Goal: Information Seeking & Learning: Learn about a topic

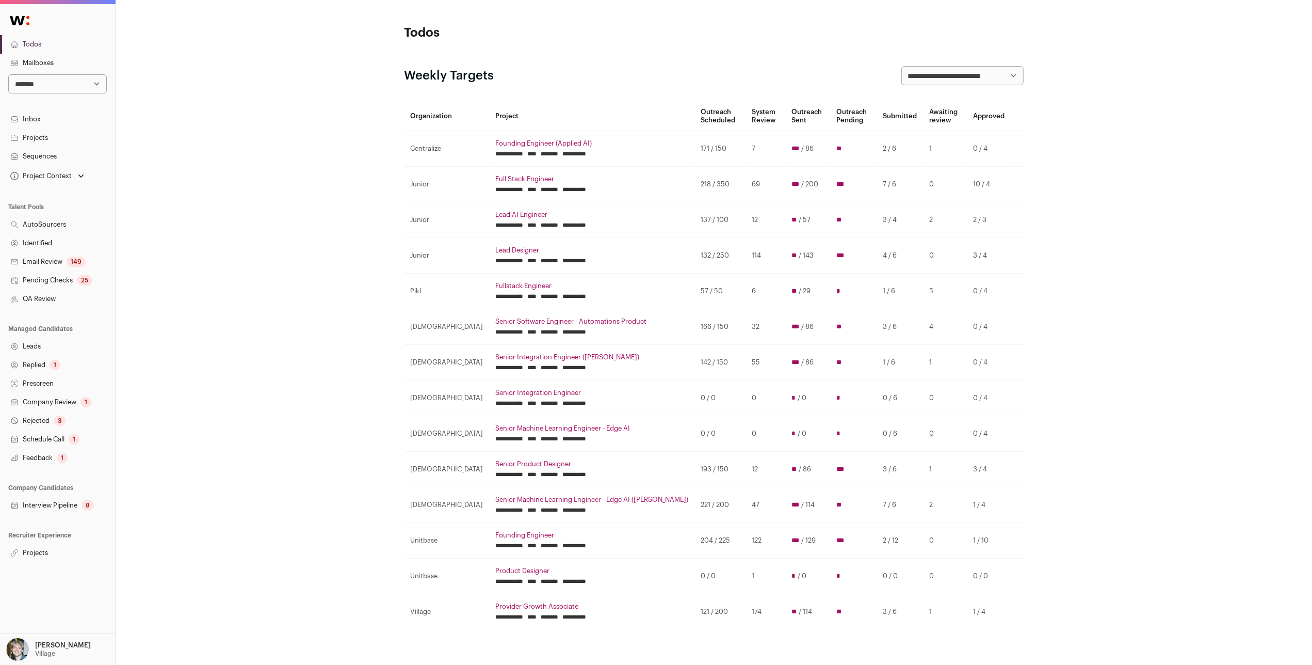
click at [541, 156] on input "********" at bounding box center [550, 154] width 18 height 8
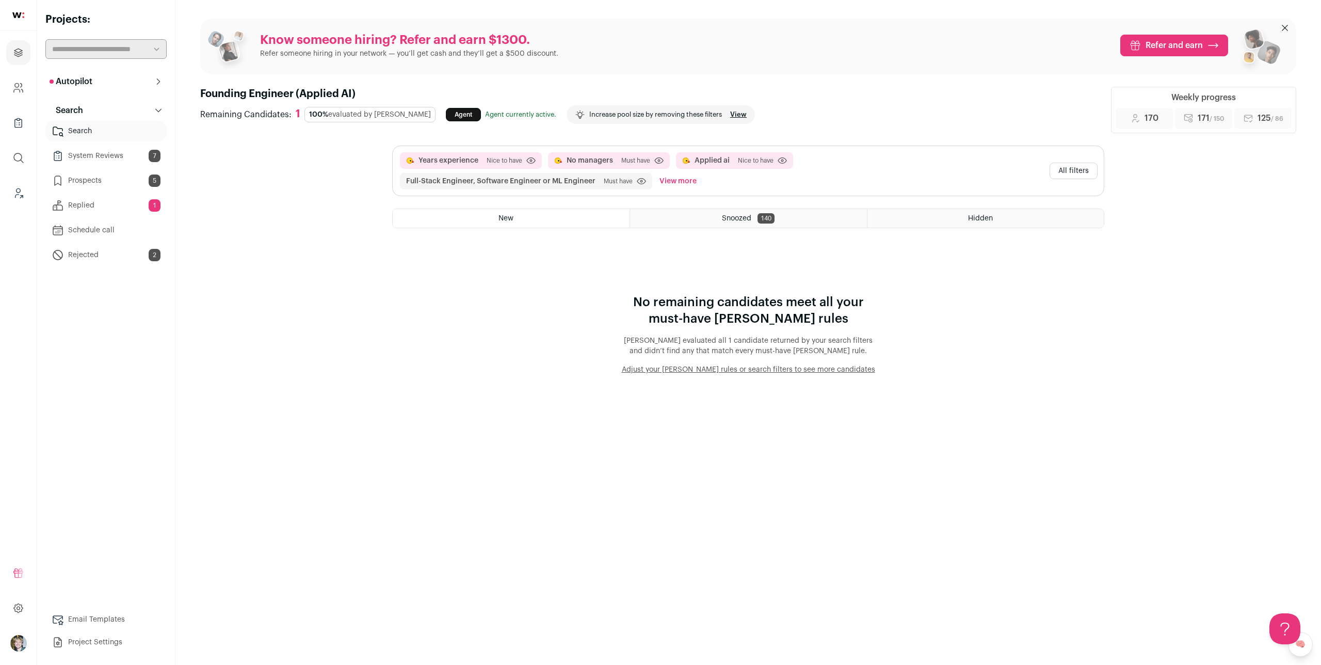
click at [248, 219] on div "Know someone hiring? Refer and earn $1300. Refer someone hiring in your network…" at bounding box center [748, 197] width 1096 height 356
click at [1077, 155] on div "Years experience [GEOGRAPHIC_DATA] to have Click to disable/enable criteria No …" at bounding box center [748, 171] width 711 height 50
click at [1074, 166] on button "All filters" at bounding box center [1073, 171] width 48 height 17
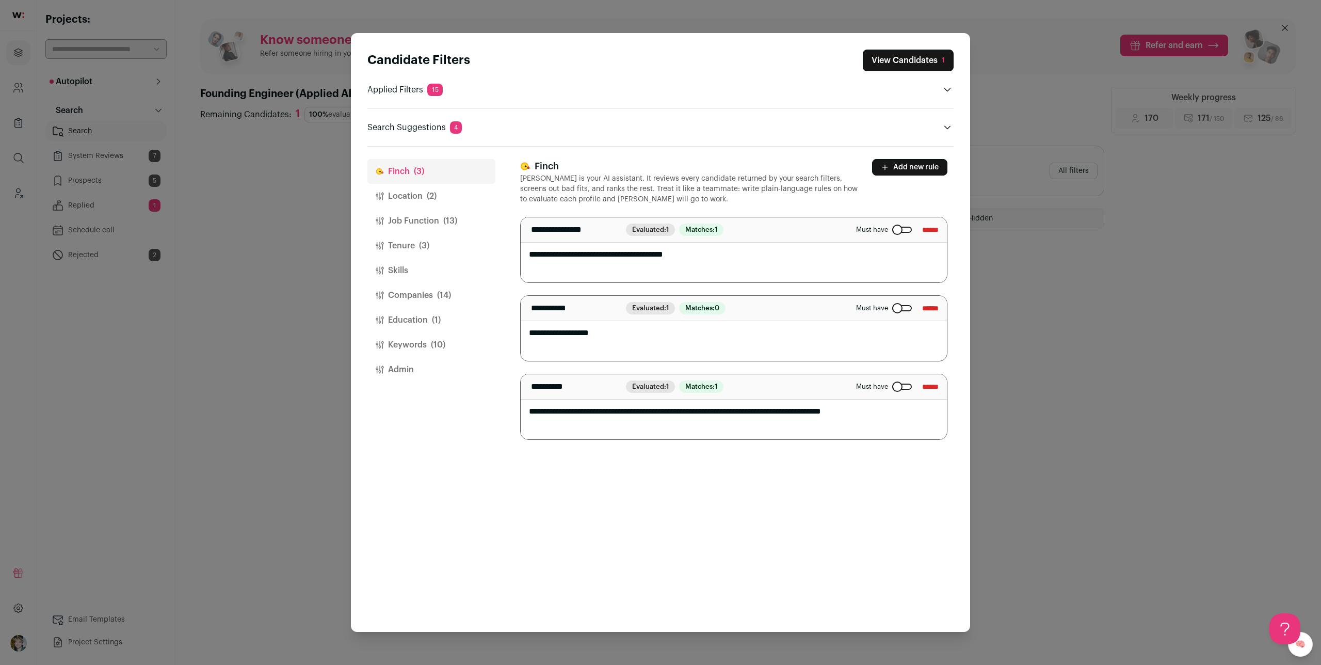
click at [456, 331] on button "Education (1)" at bounding box center [431, 319] width 128 height 25
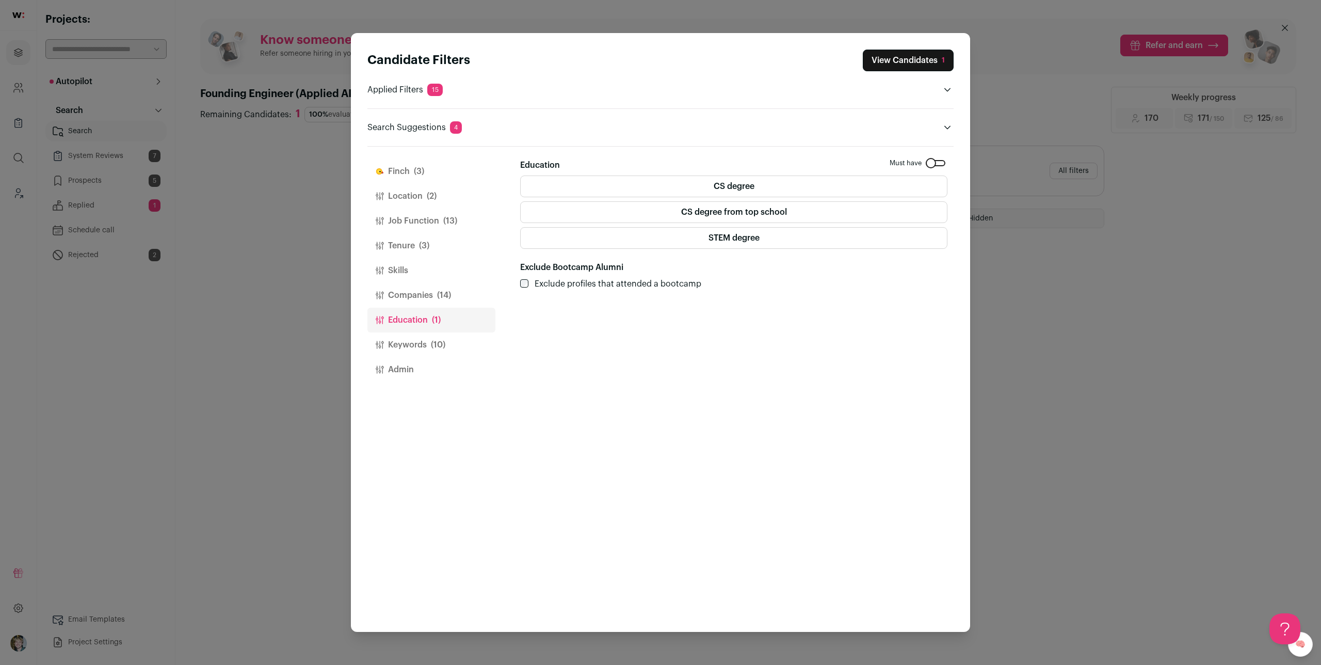
click at [448, 339] on button "Keywords (10)" at bounding box center [431, 344] width 128 height 25
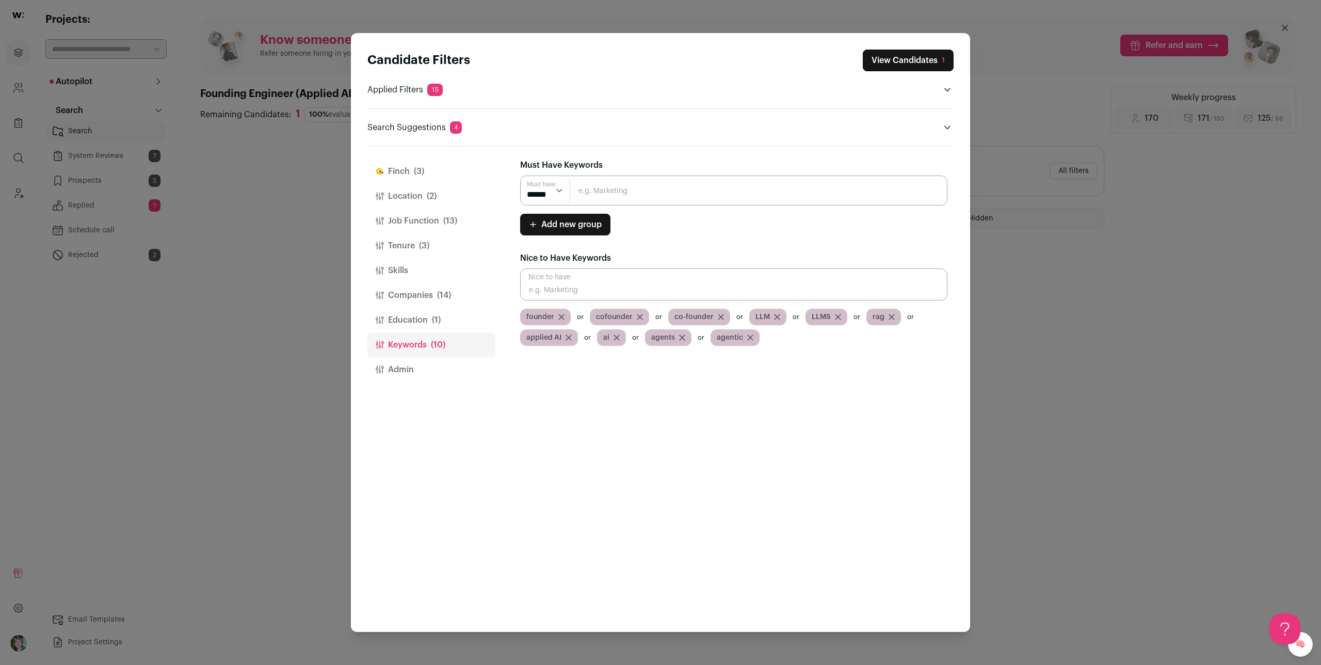
click at [447, 323] on button "Education (1)" at bounding box center [431, 319] width 128 height 25
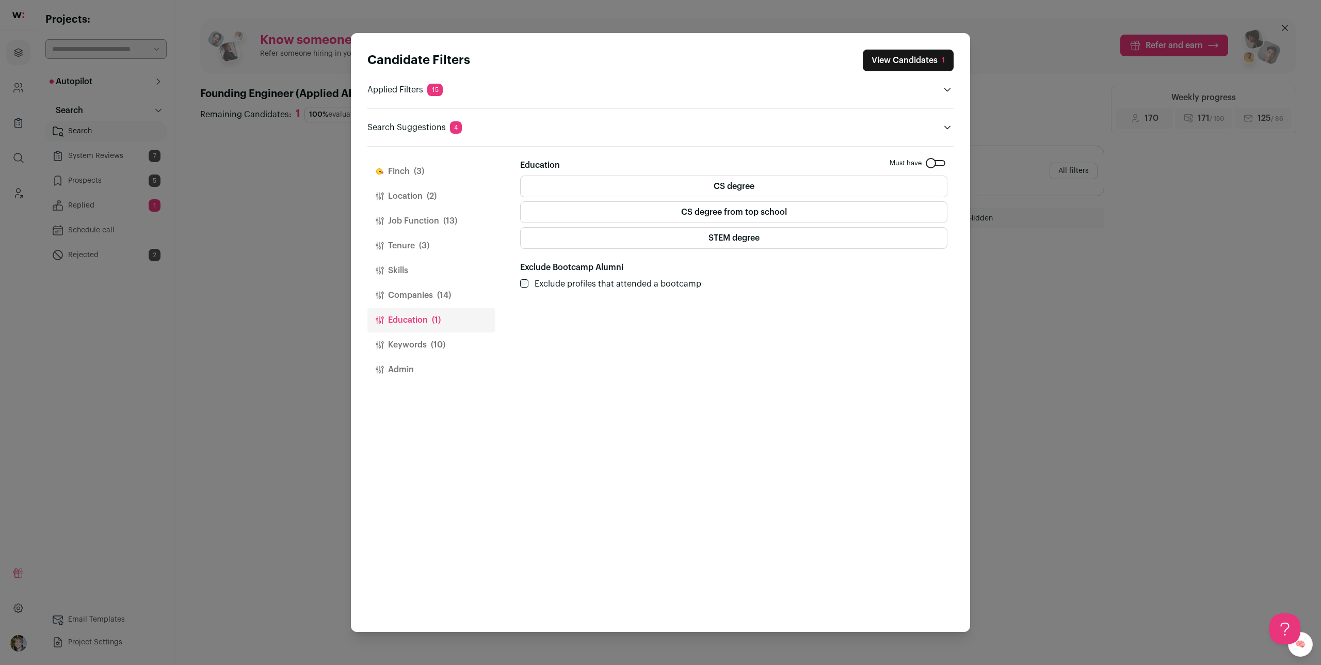
click at [618, 193] on label "CS degree" at bounding box center [733, 186] width 427 height 22
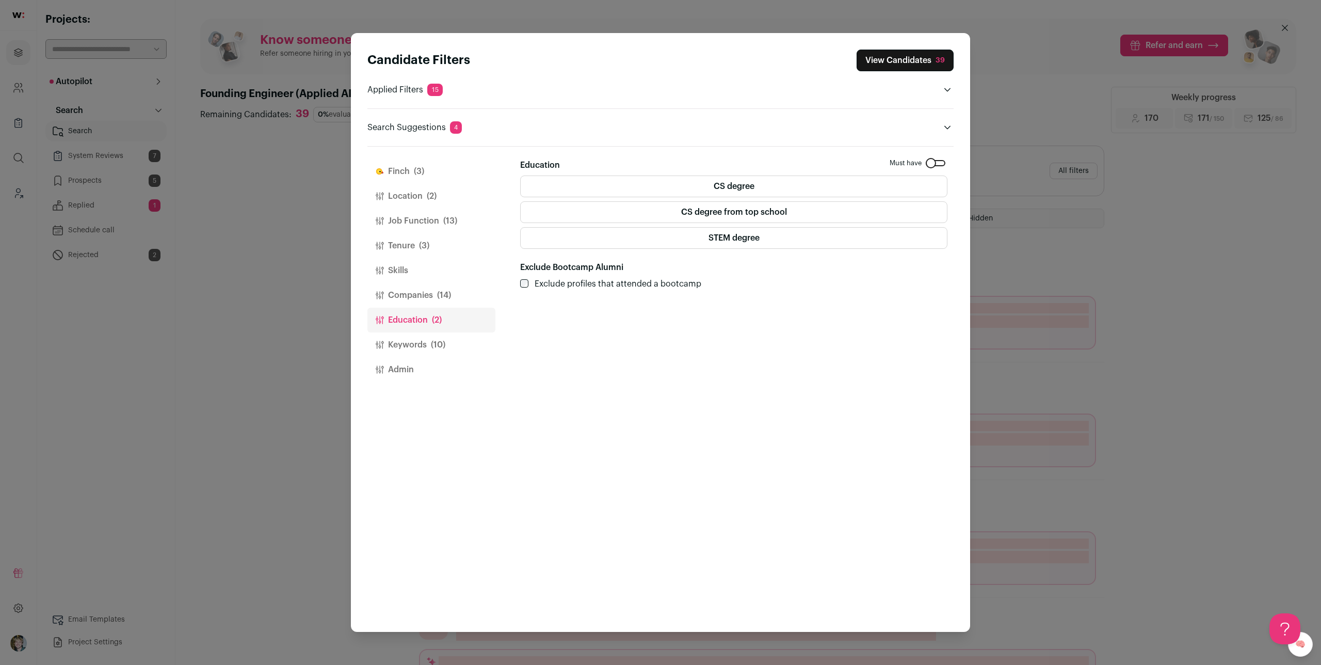
click at [312, 141] on div "Candidate Filters View Candidates 39 Applied Filters 15 Years experience, No ma…" at bounding box center [660, 332] width 1321 height 665
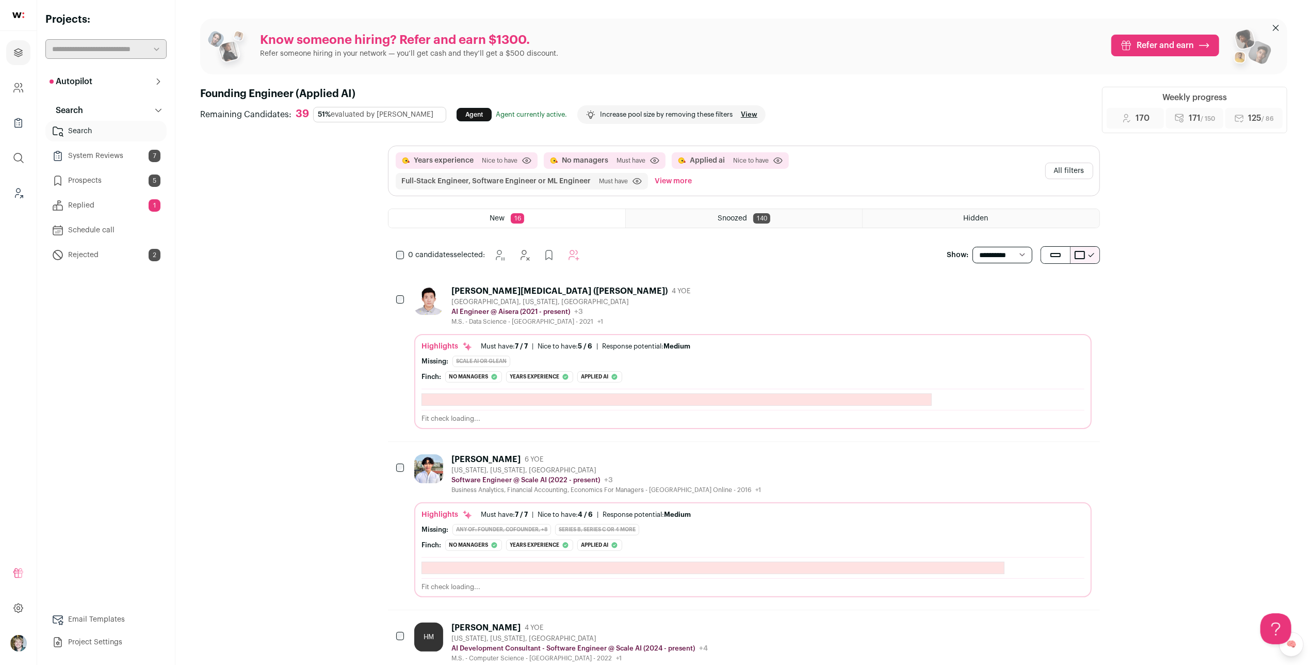
click at [752, 289] on div "[PERSON_NAME][MEDICAL_DATA] ([PERSON_NAME]) 4 YOE [GEOGRAPHIC_DATA], [US_STATE]…" at bounding box center [752, 306] width 677 height 40
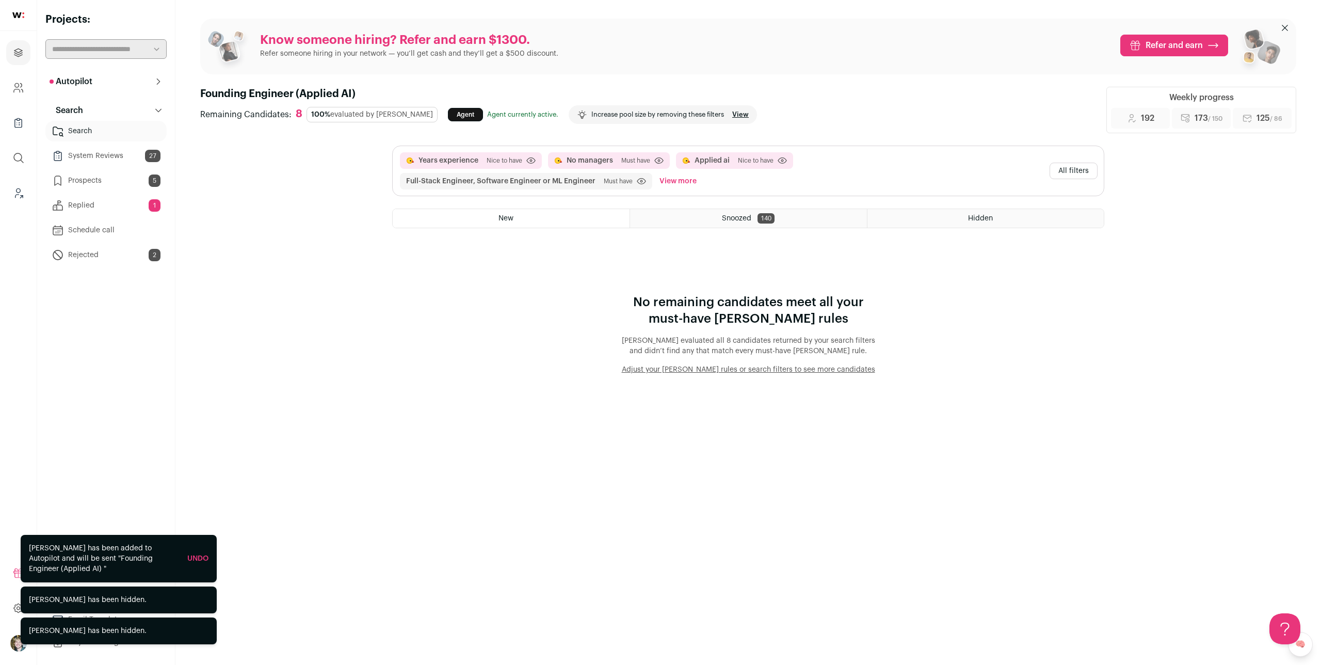
click at [1070, 172] on button "All filters" at bounding box center [1073, 171] width 48 height 17
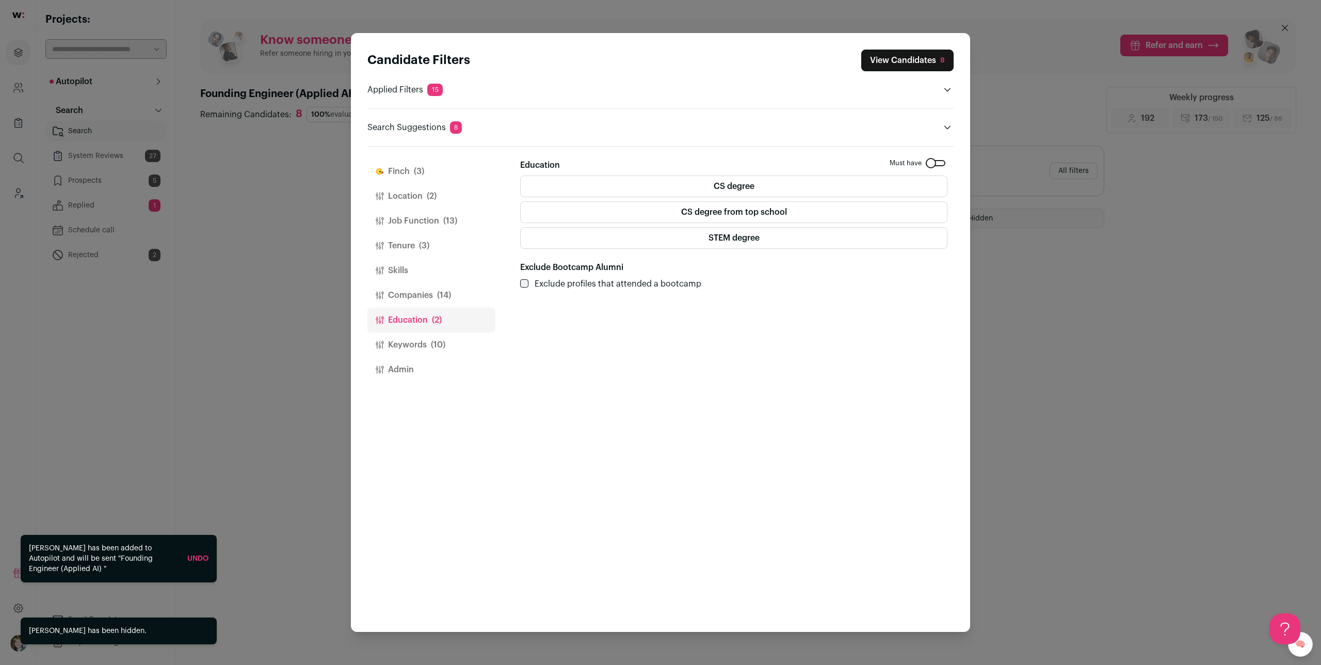
click at [430, 163] on button "[PERSON_NAME] (3)" at bounding box center [431, 171] width 128 height 25
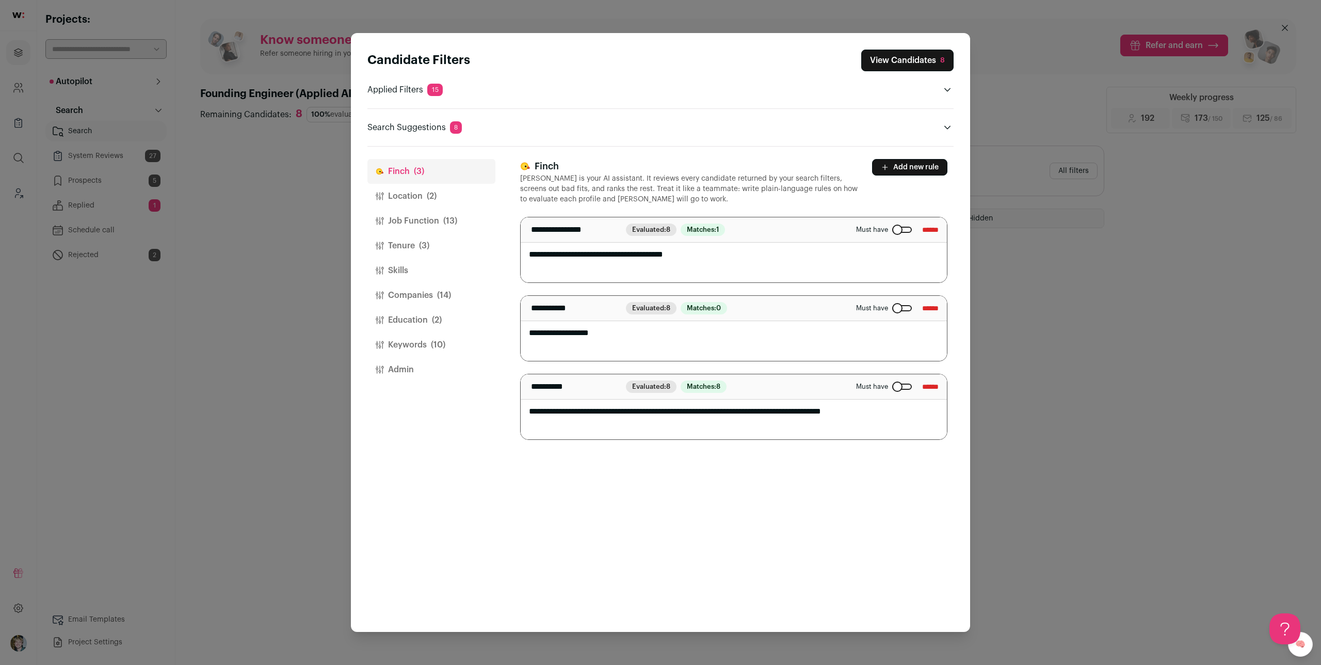
click at [427, 186] on button "Location (2)" at bounding box center [431, 196] width 128 height 25
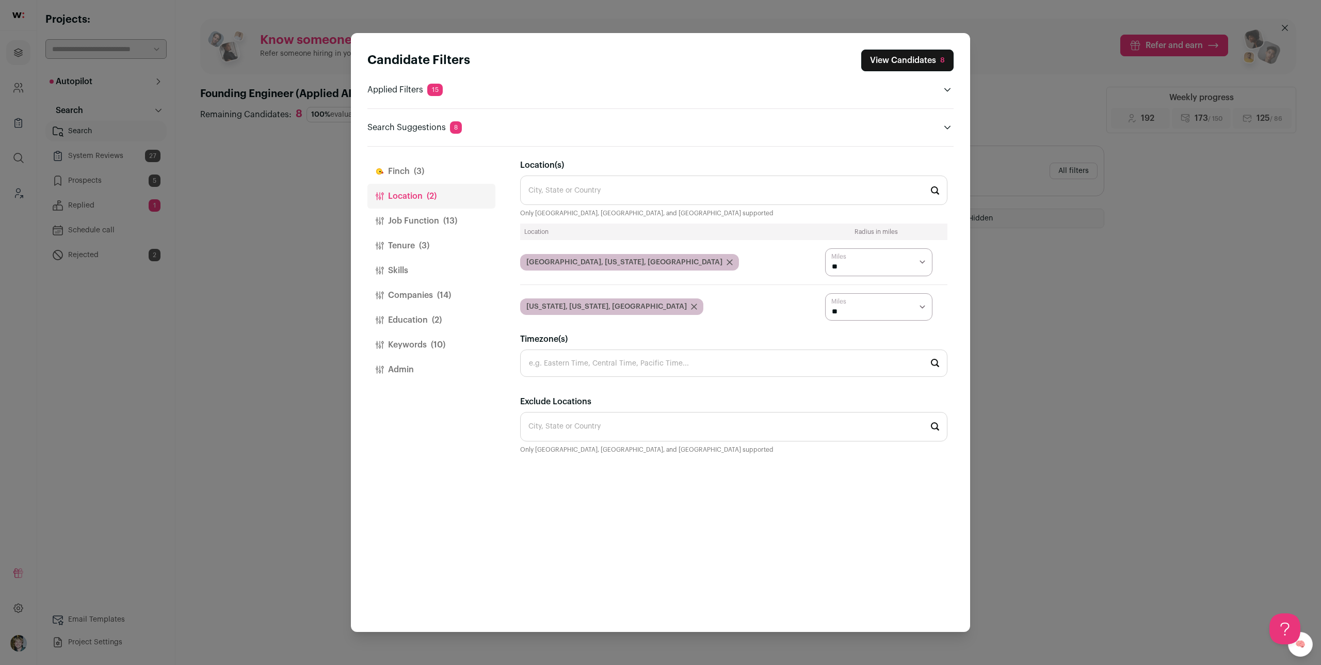
click at [435, 222] on button "Job Function (13)" at bounding box center [431, 220] width 128 height 25
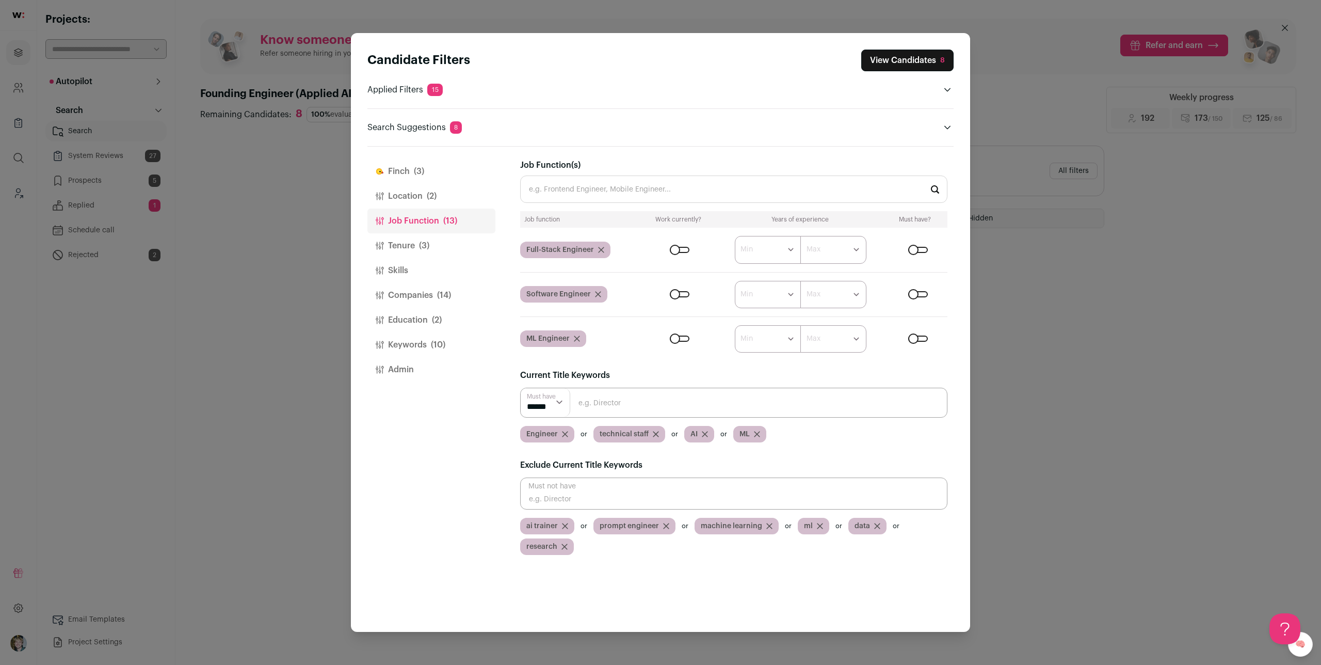
click at [432, 240] on button "Tenure (3)" at bounding box center [431, 245] width 128 height 25
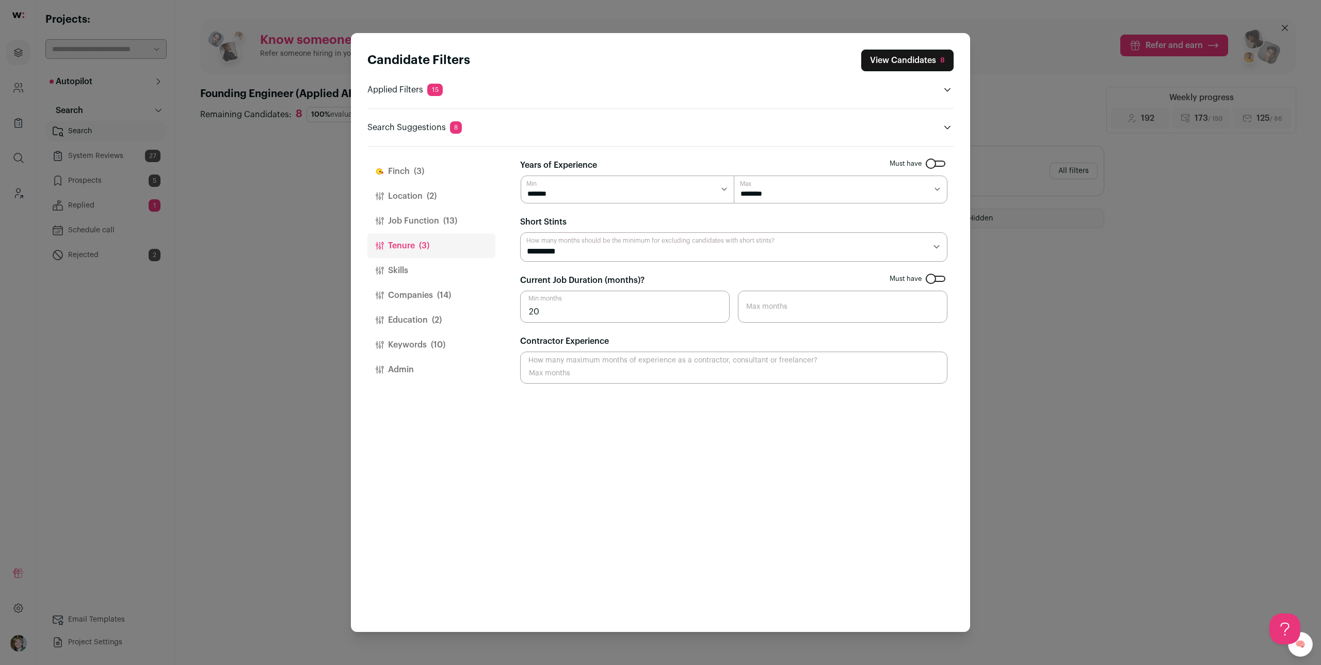
click at [436, 208] on button "Job Function (13)" at bounding box center [431, 220] width 128 height 25
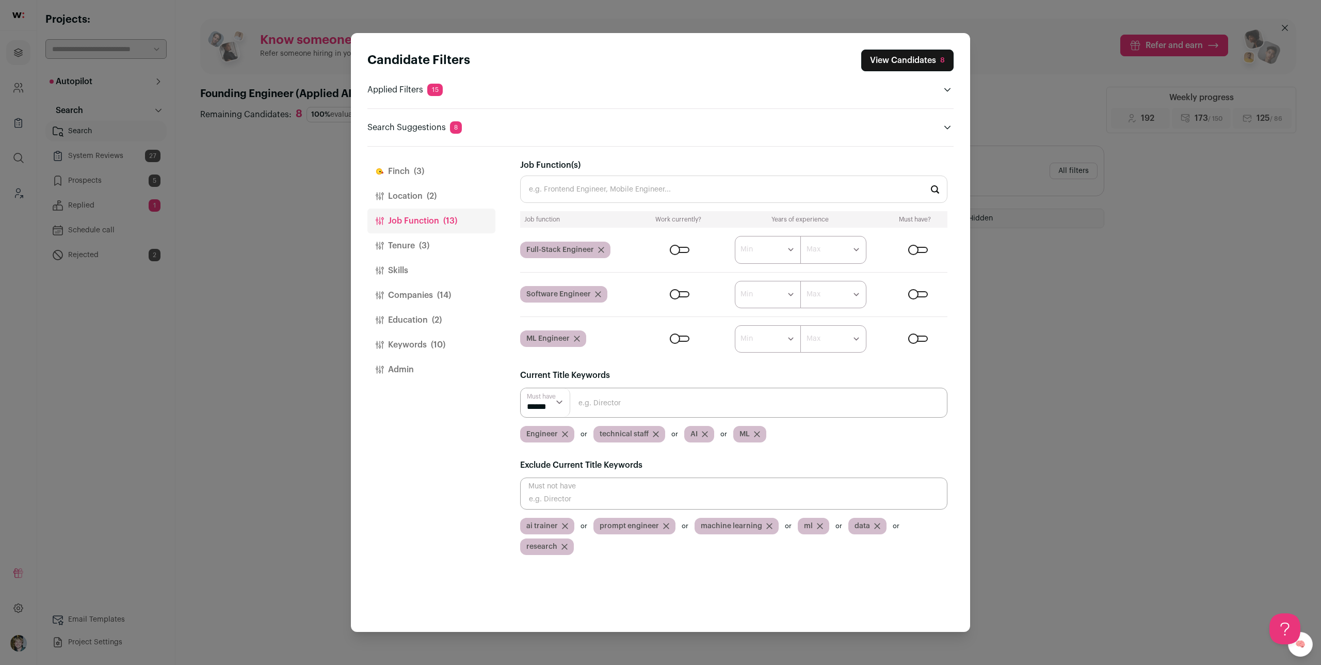
click at [432, 258] on button "Skills" at bounding box center [431, 270] width 128 height 25
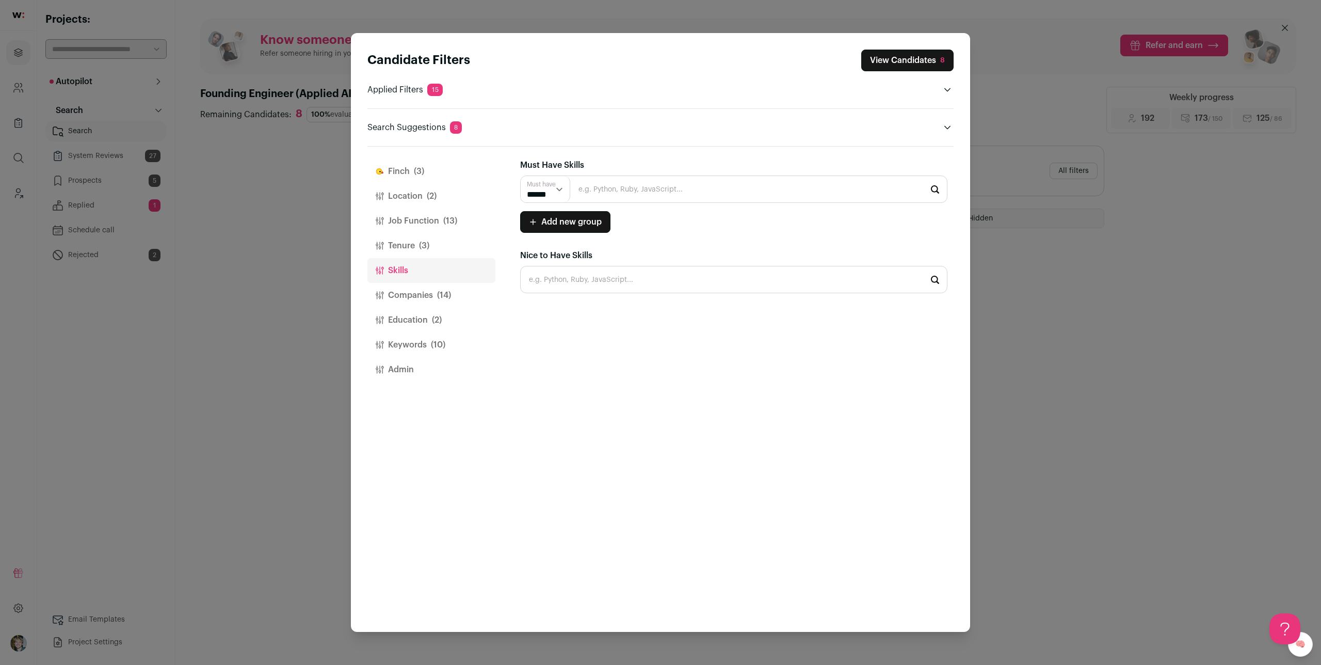
click at [428, 289] on button "Companies (14)" at bounding box center [431, 295] width 128 height 25
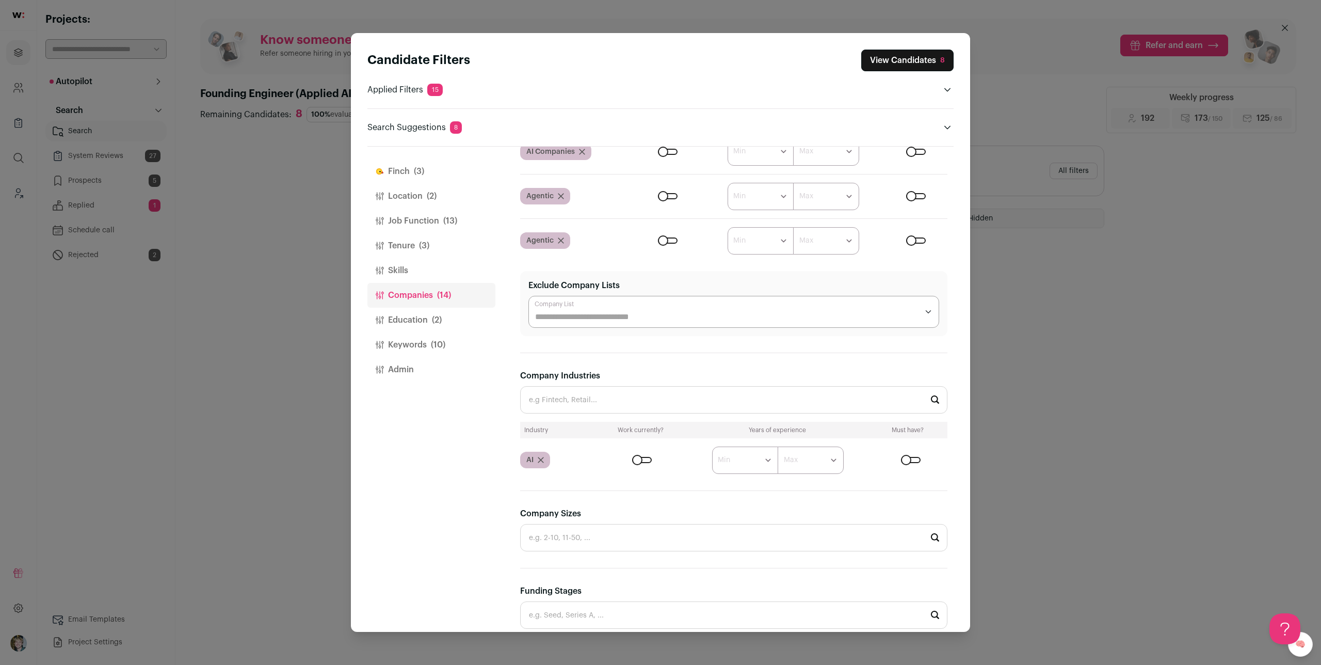
scroll to position [110, 0]
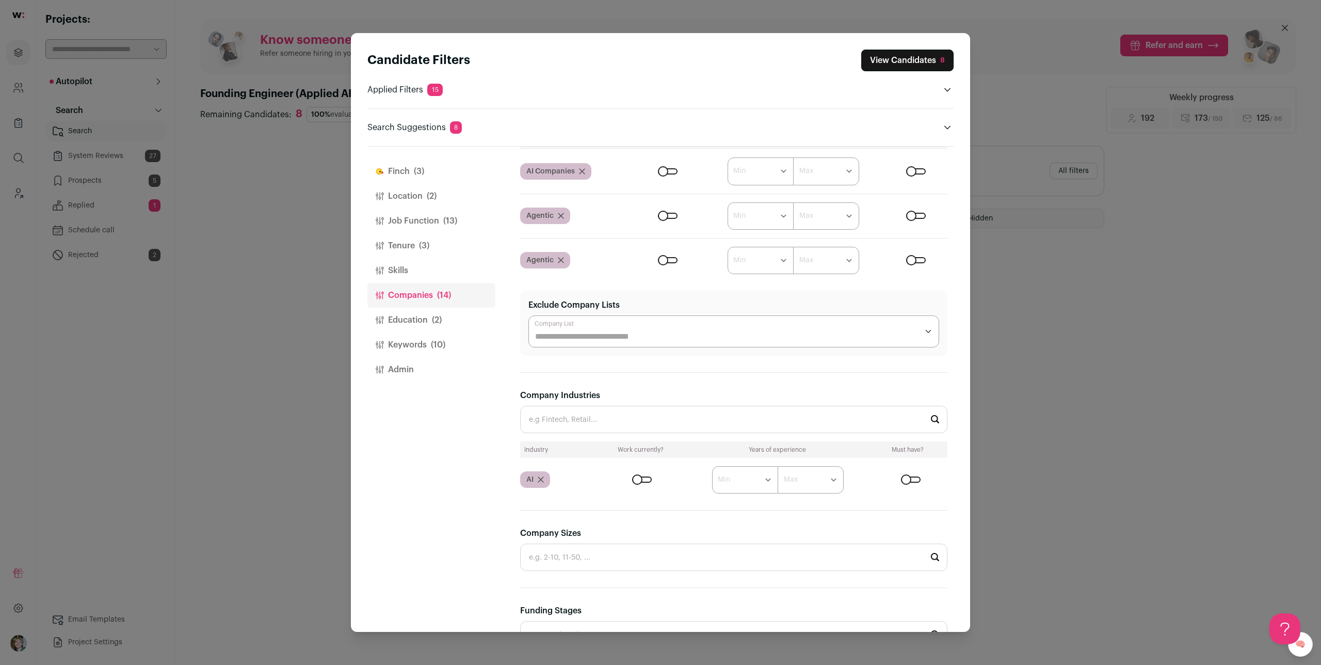
click at [911, 259] on div "Close modal via background" at bounding box center [916, 260] width 20 height 6
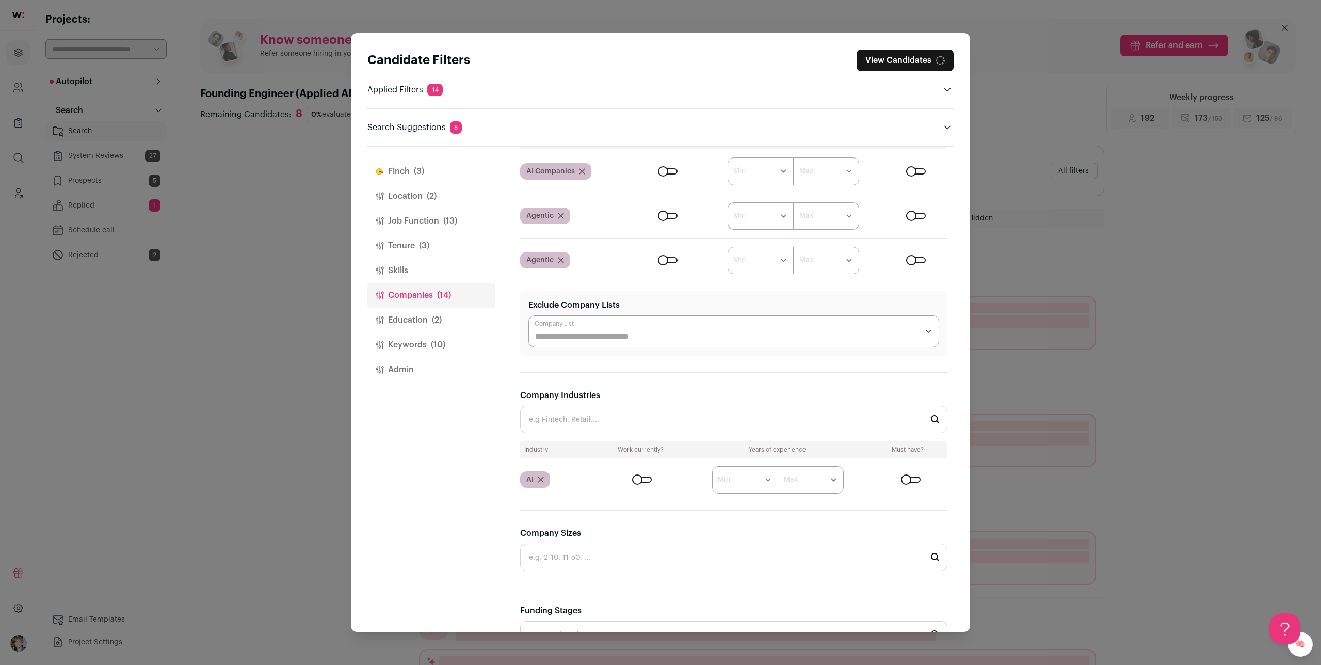
scroll to position [106, 0]
click at [907, 483] on div "Close modal via background" at bounding box center [911, 483] width 20 height 6
click at [639, 483] on form "****** ******* ******* ******* ******* ******* ******* ******* ******* ********…" at bounding box center [772, 483] width 349 height 27
click at [628, 480] on label "Close modal via background" at bounding box center [640, 483] width 24 height 6
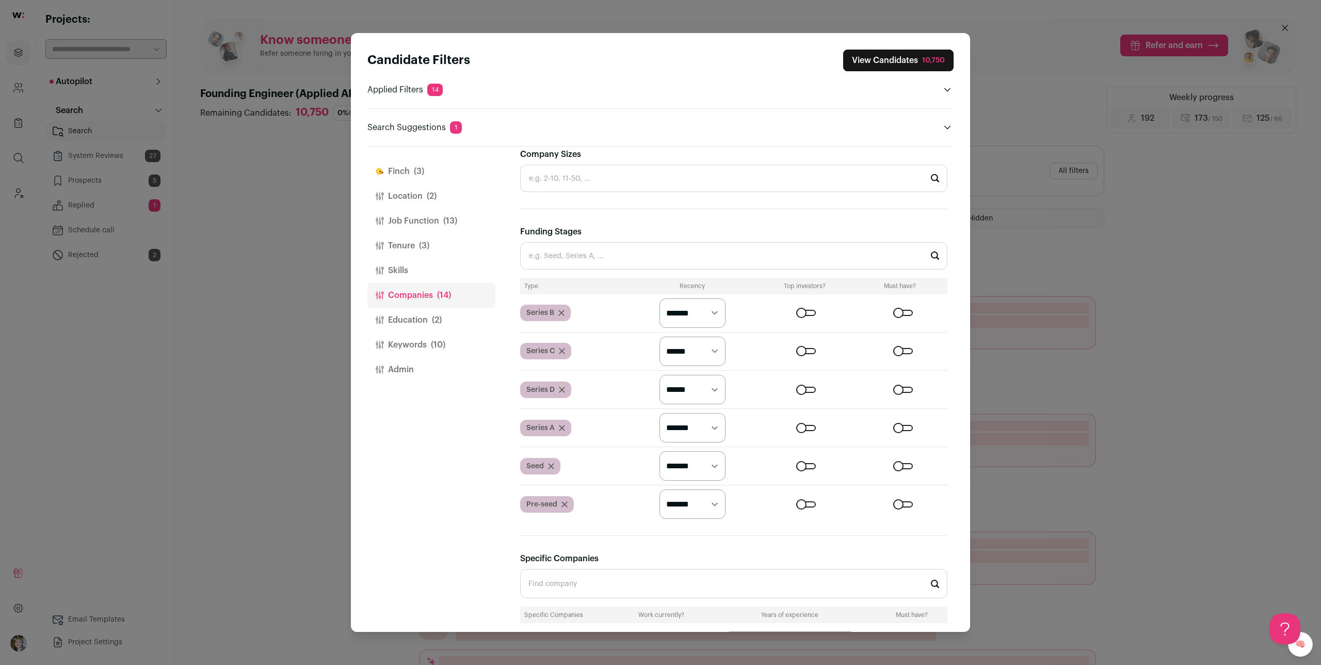
scroll to position [332, 0]
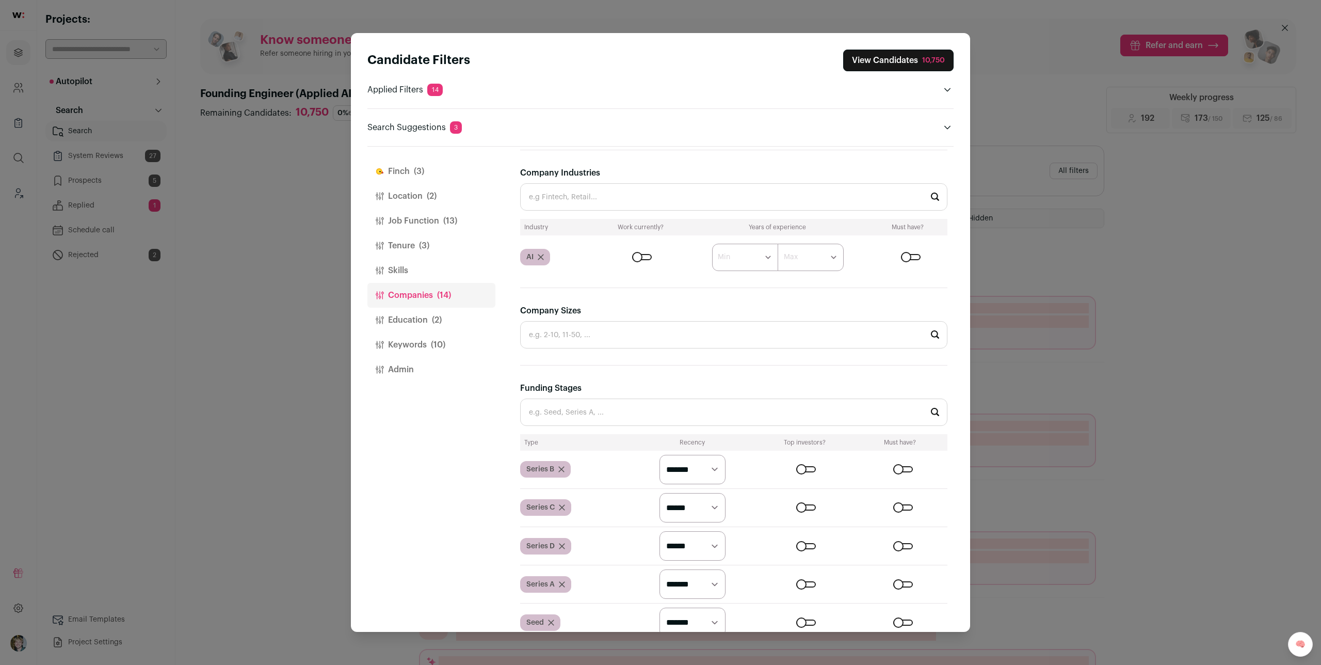
click at [441, 324] on span "(2)" at bounding box center [437, 320] width 10 height 12
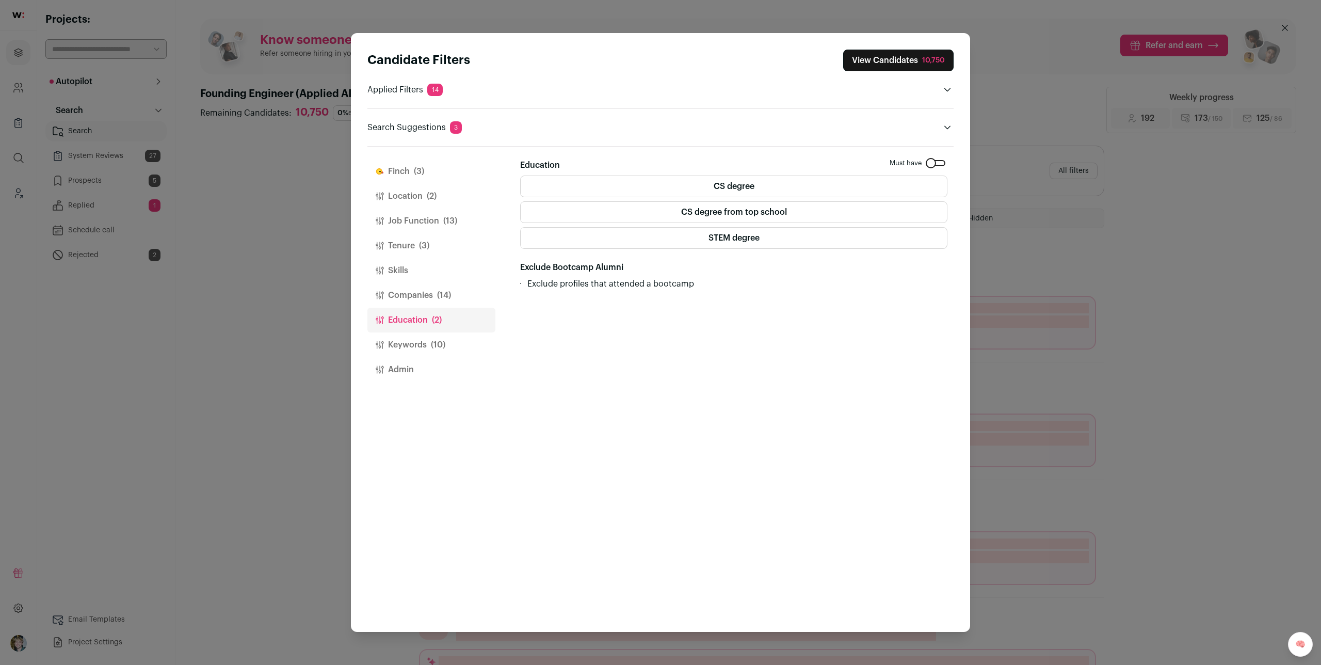
scroll to position [0, 0]
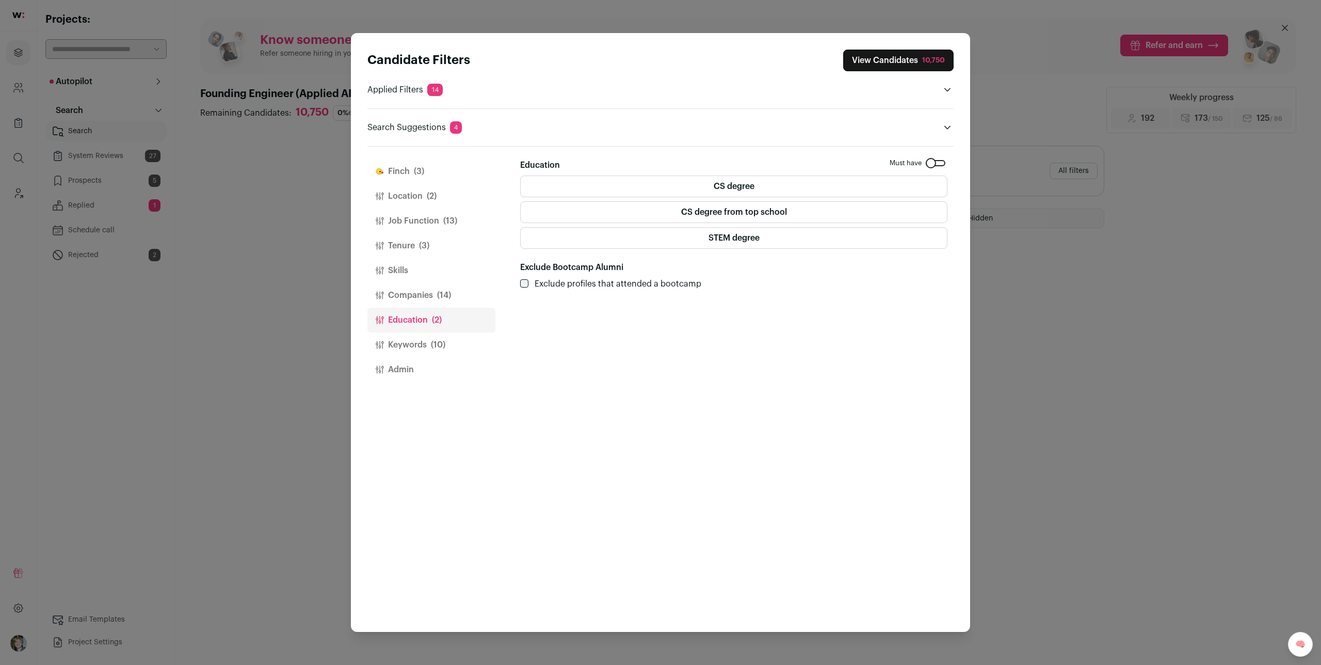
click at [442, 341] on span "(10)" at bounding box center [438, 344] width 14 height 12
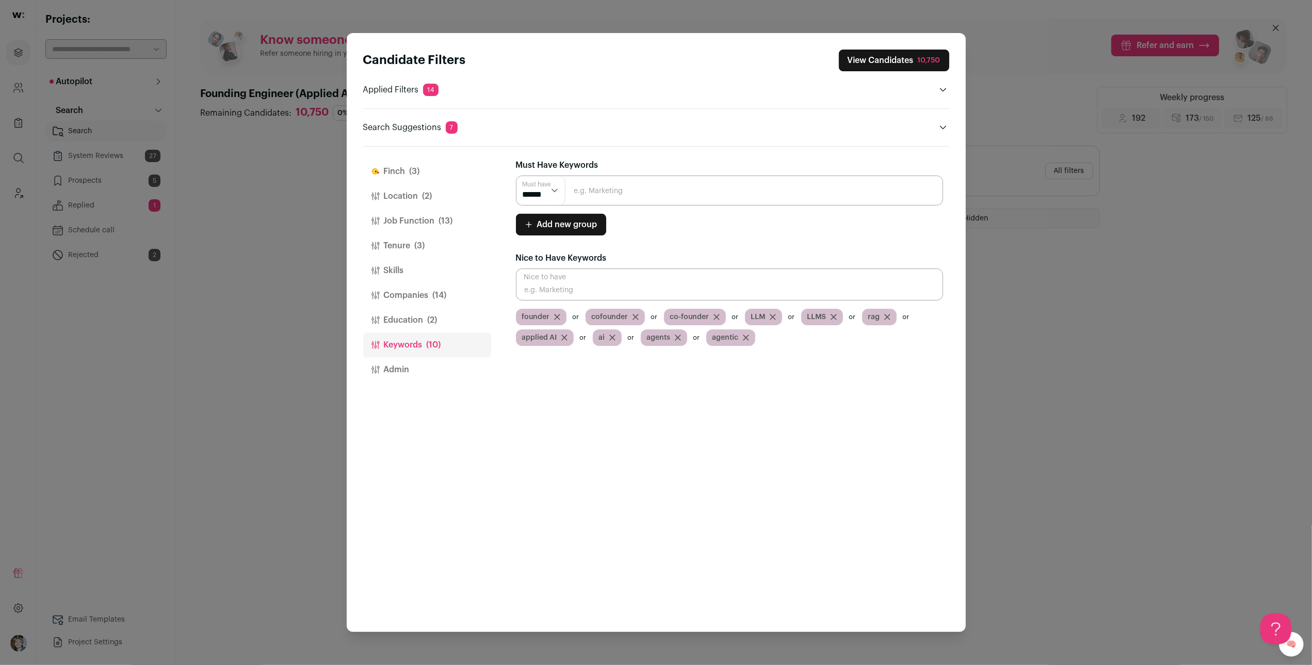
click at [568, 336] on div "applied AI" at bounding box center [545, 337] width 58 height 17
click at [564, 334] on icon "Close modal via background" at bounding box center [564, 337] width 6 height 6
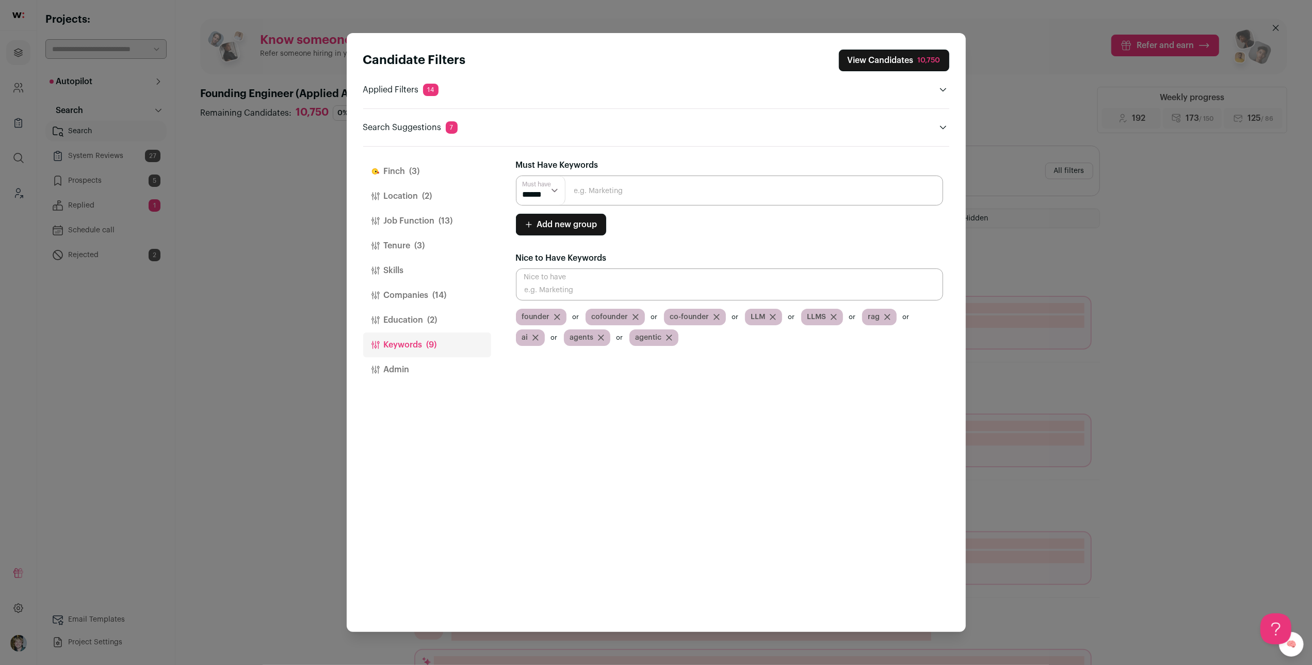
click at [770, 316] on icon "Close modal via background" at bounding box center [773, 317] width 6 height 6
click at [774, 314] on icon "Close modal via background" at bounding box center [777, 317] width 6 height 6
click at [767, 315] on icon "Close modal via background" at bounding box center [770, 317] width 6 height 6
click at [596, 191] on input "Close modal via background" at bounding box center [729, 190] width 427 height 30
type input "RAG"
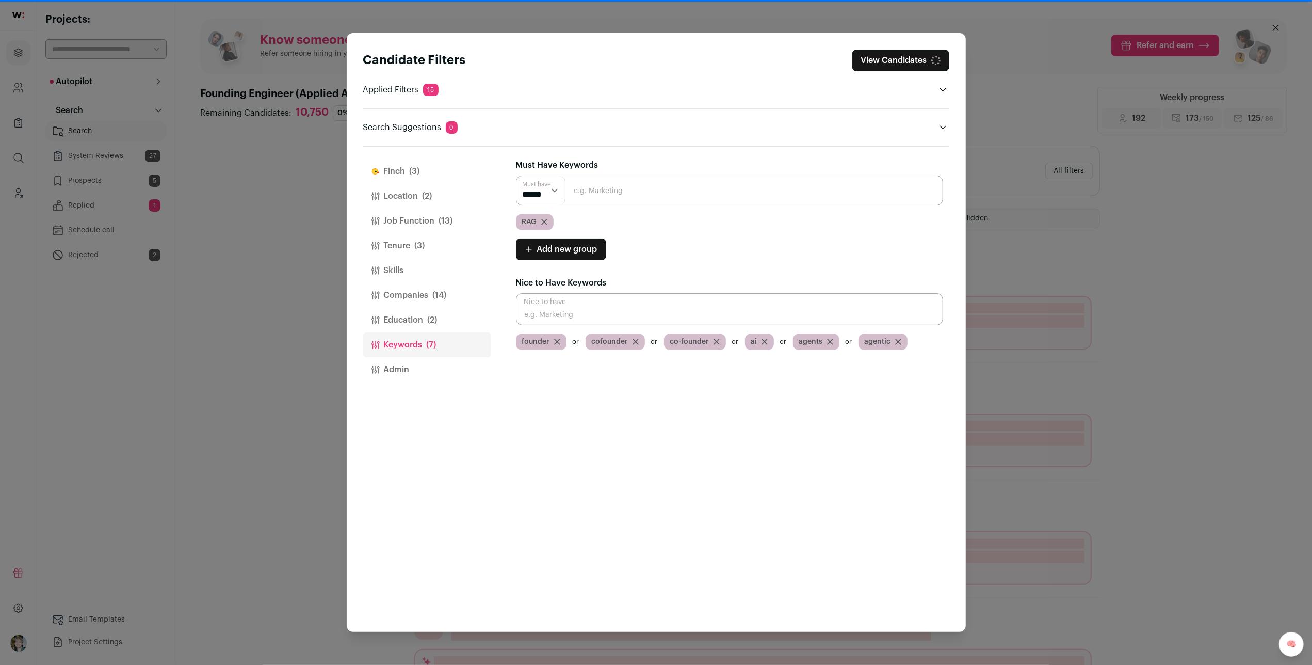
click at [596, 191] on input "Close modal via background" at bounding box center [729, 190] width 427 height 30
type input "O"
type input "LLM"
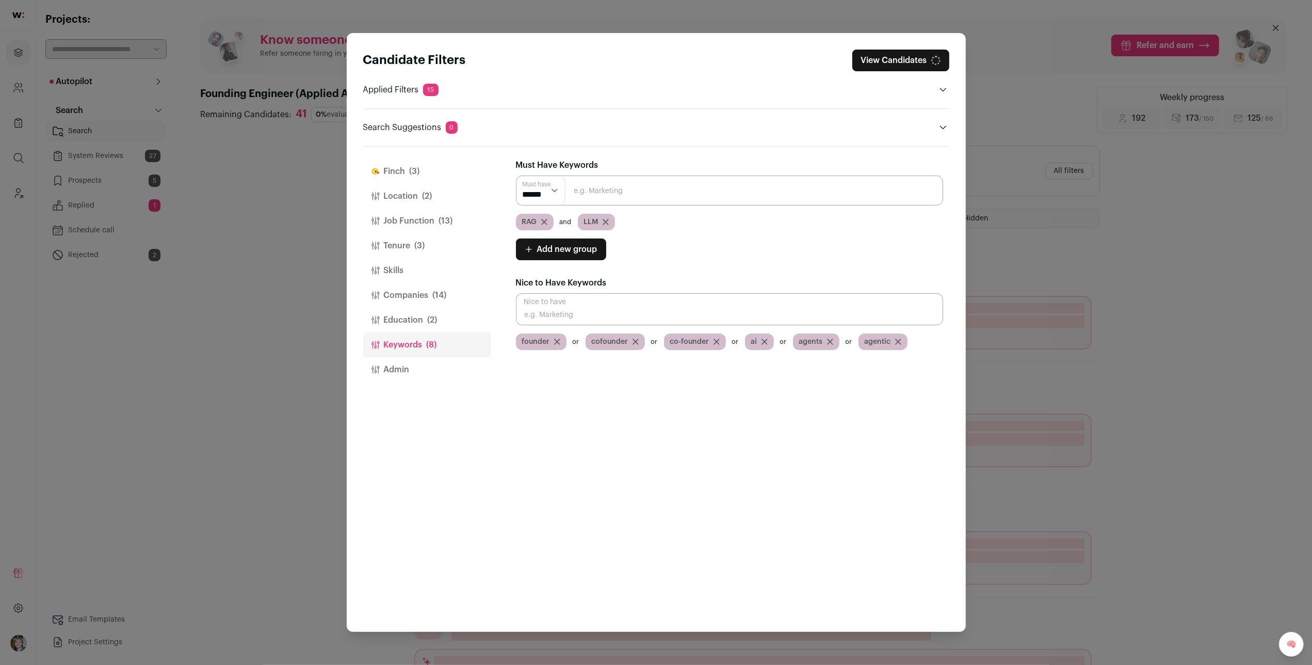
click at [596, 191] on input "Close modal via background" at bounding box center [729, 190] width 427 height 30
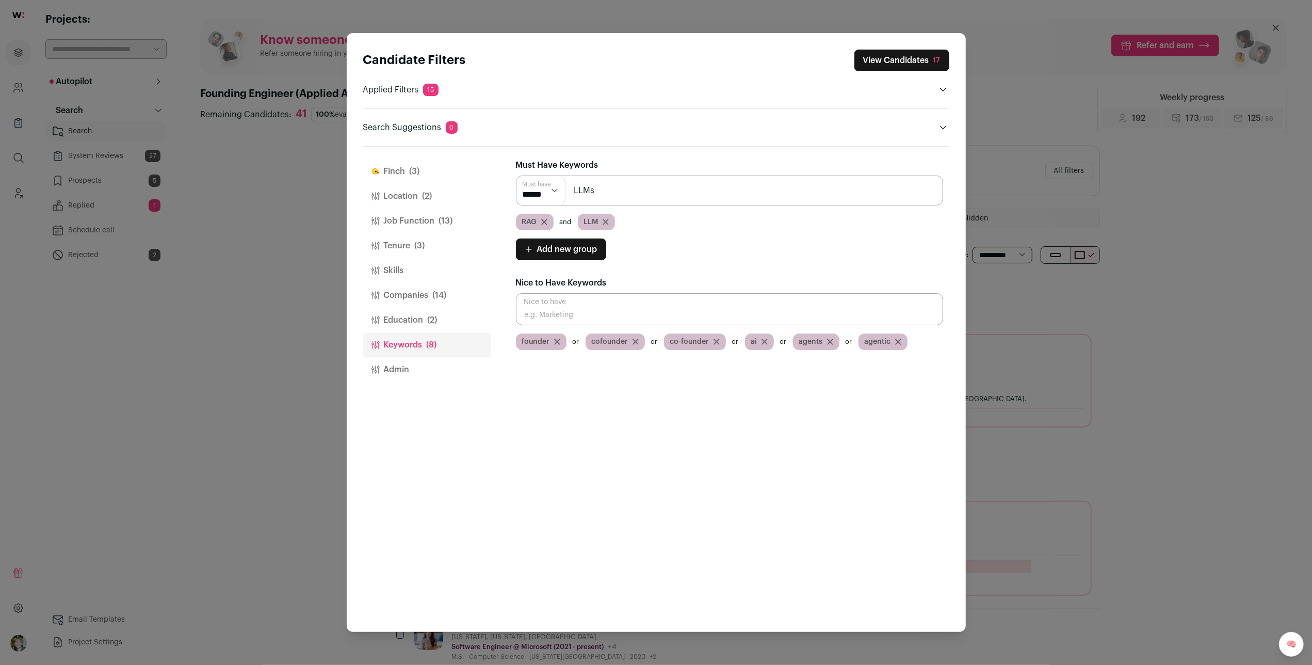
type input "LLMs"
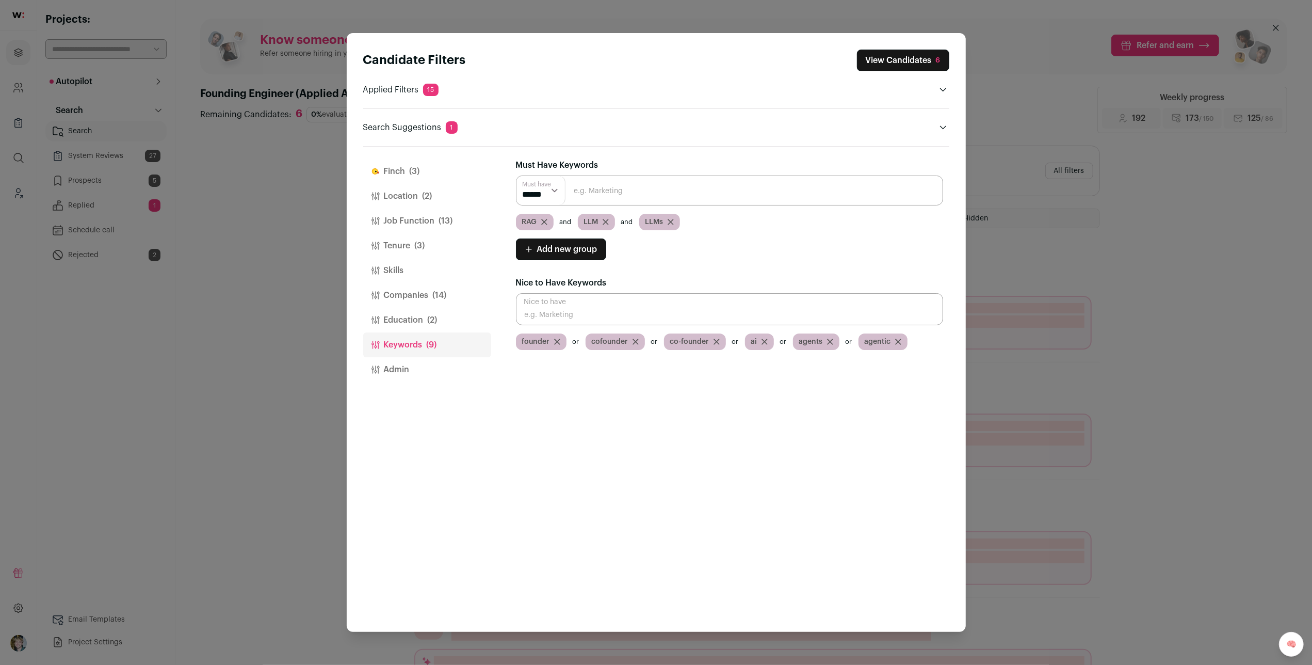
drag, startPoint x: 596, startPoint y: 191, endPoint x: 607, endPoint y: 194, distance: 11.3
click at [608, 193] on input "Close modal via background" at bounding box center [729, 190] width 427 height 30
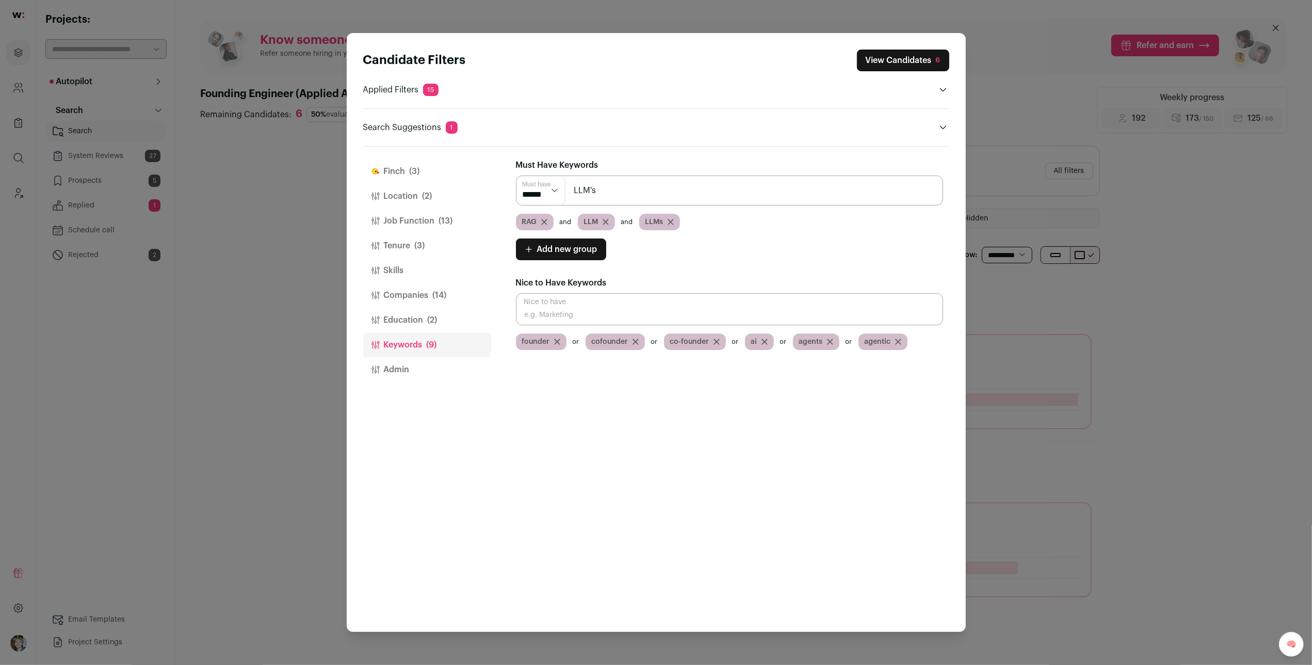
type input "LLM's"
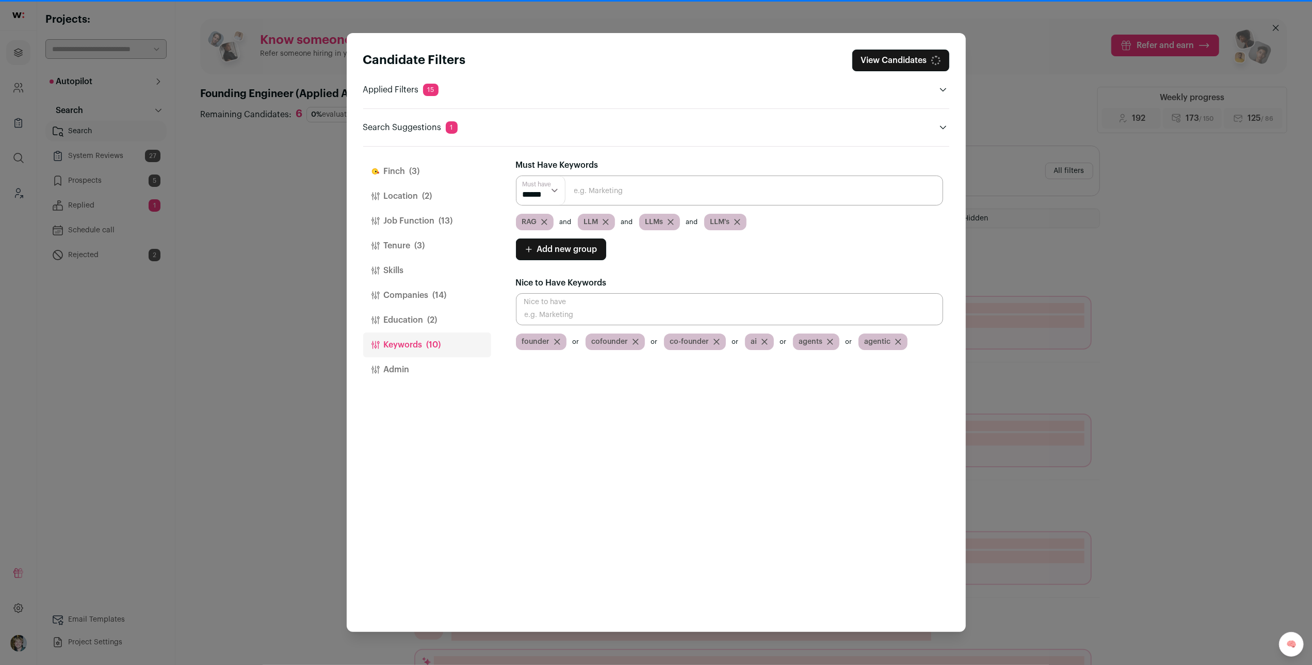
click at [534, 185] on select "****** ******" at bounding box center [541, 190] width 50 height 28
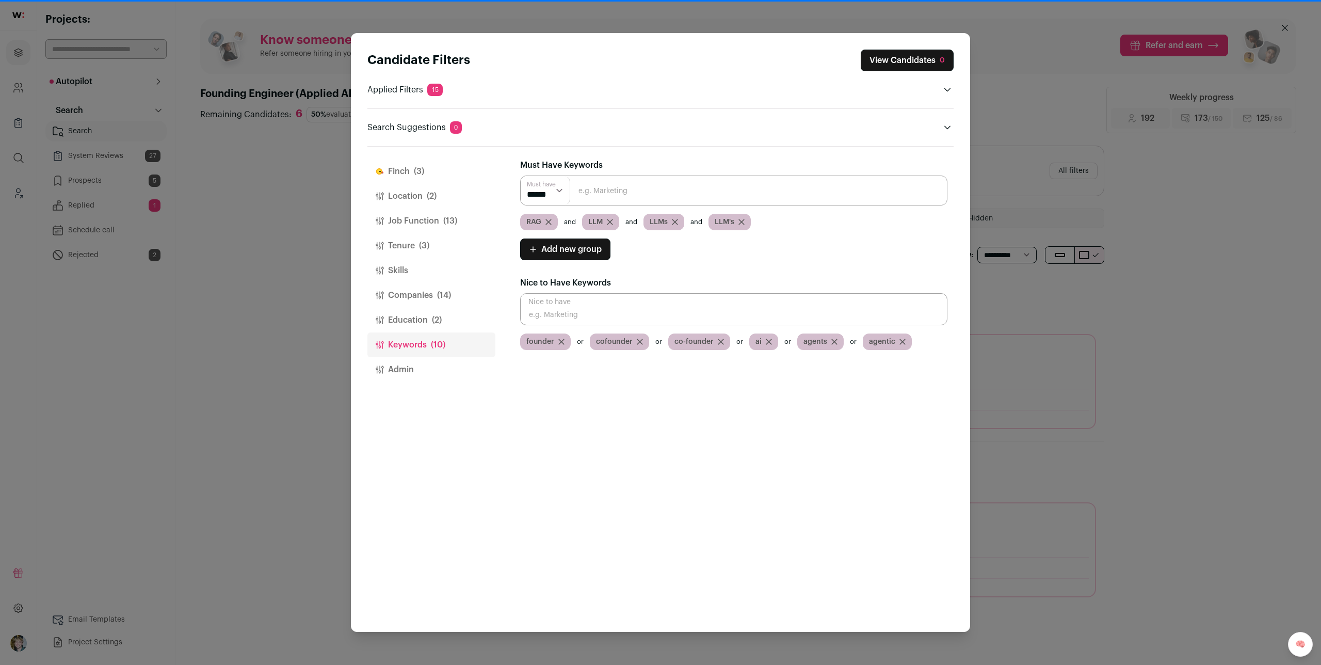
select select "**"
click at [521, 176] on select "****** ******" at bounding box center [546, 190] width 50 height 28
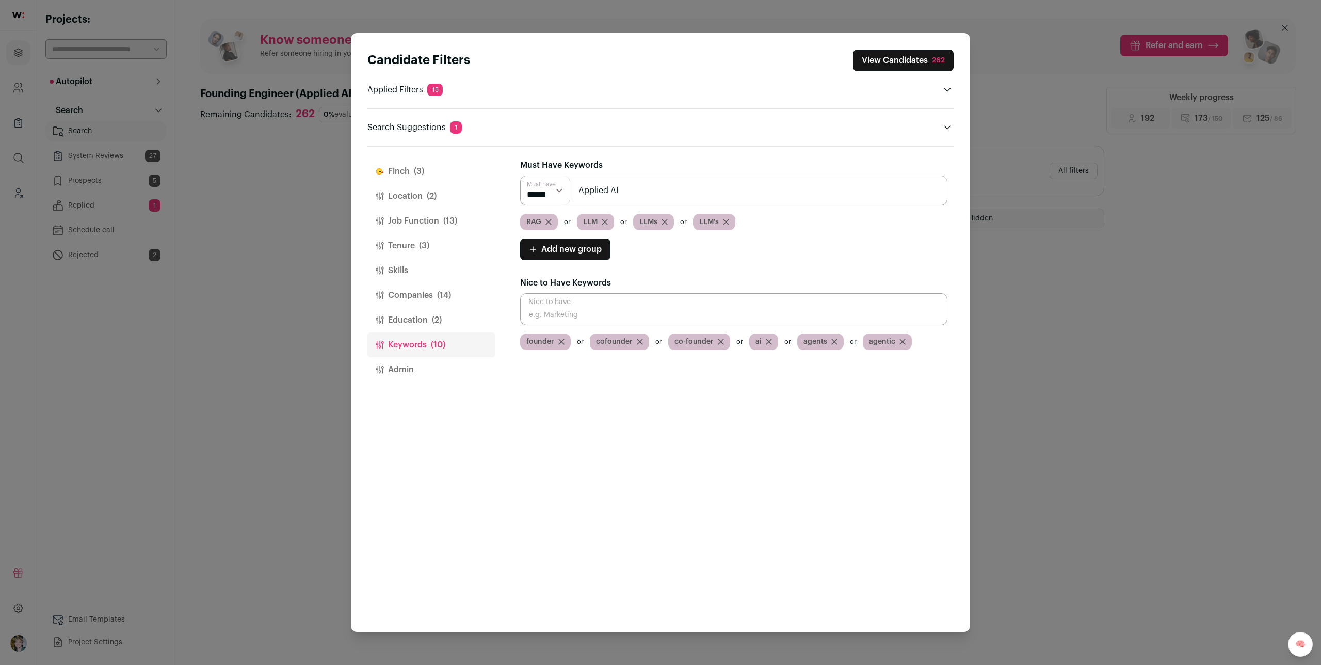
type input "Applied AI"
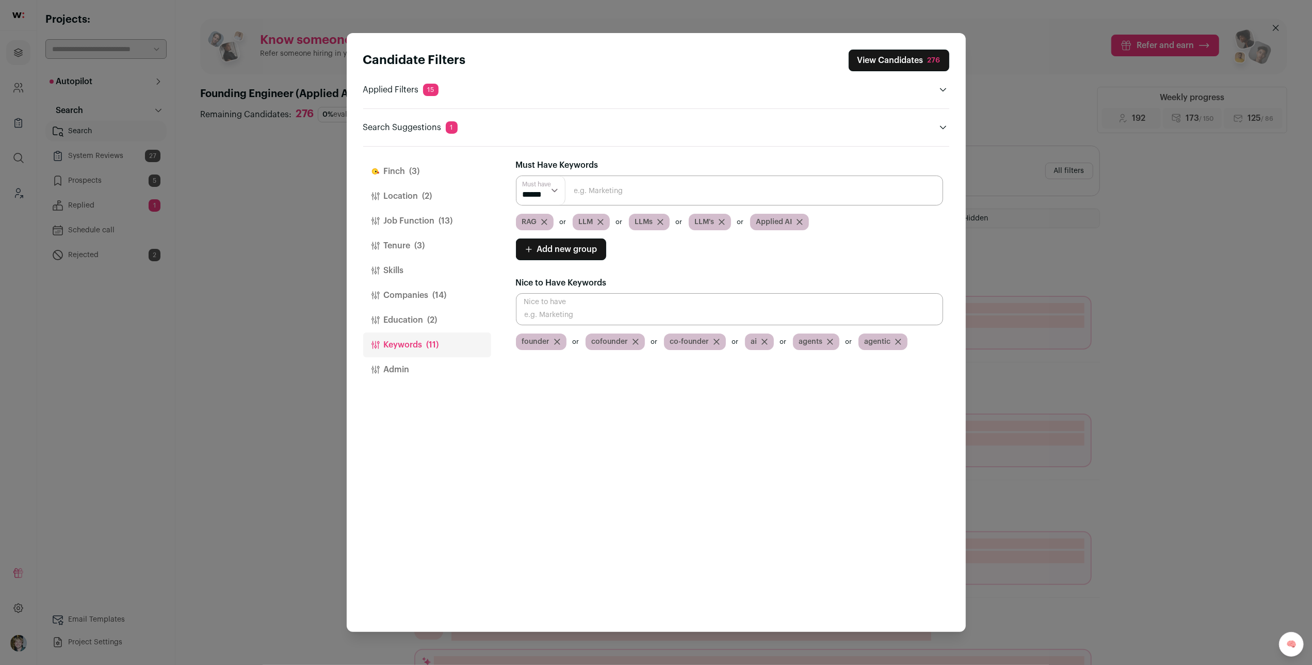
click at [929, 59] on div "276" at bounding box center [934, 60] width 13 height 10
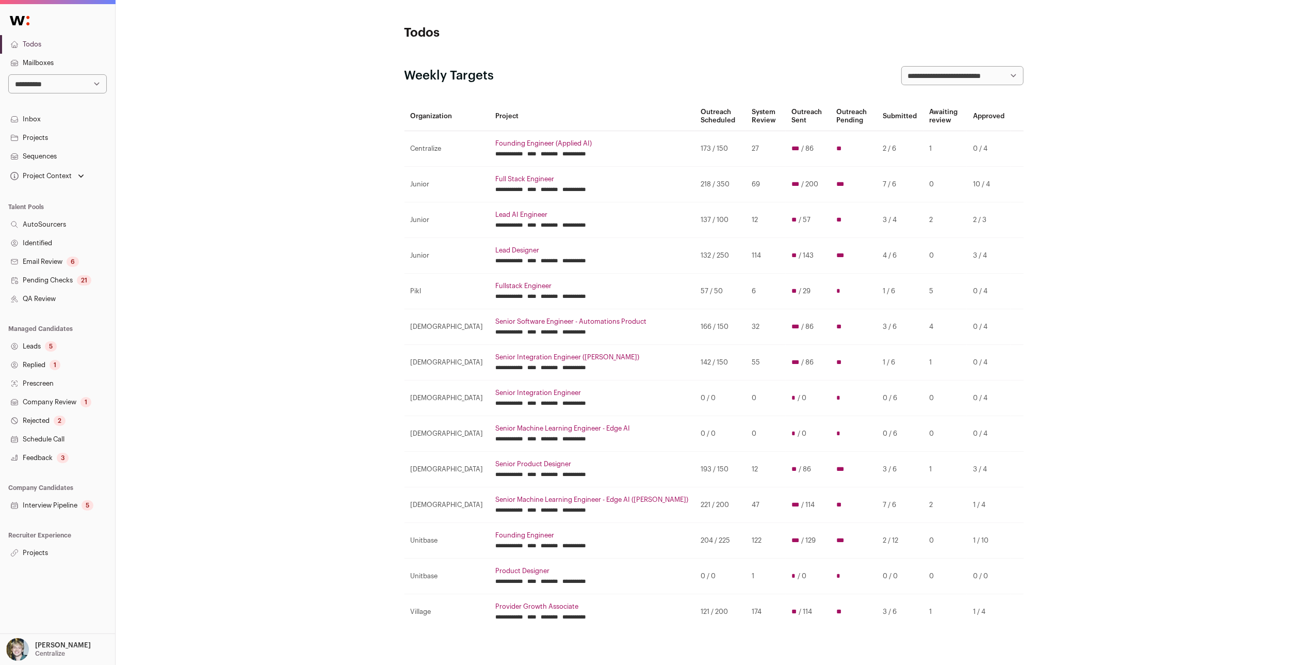
click at [24, 643] on img "Open dropdown" at bounding box center [17, 649] width 23 height 23
click at [55, 618] on link "Admin" at bounding box center [70, 620] width 114 height 23
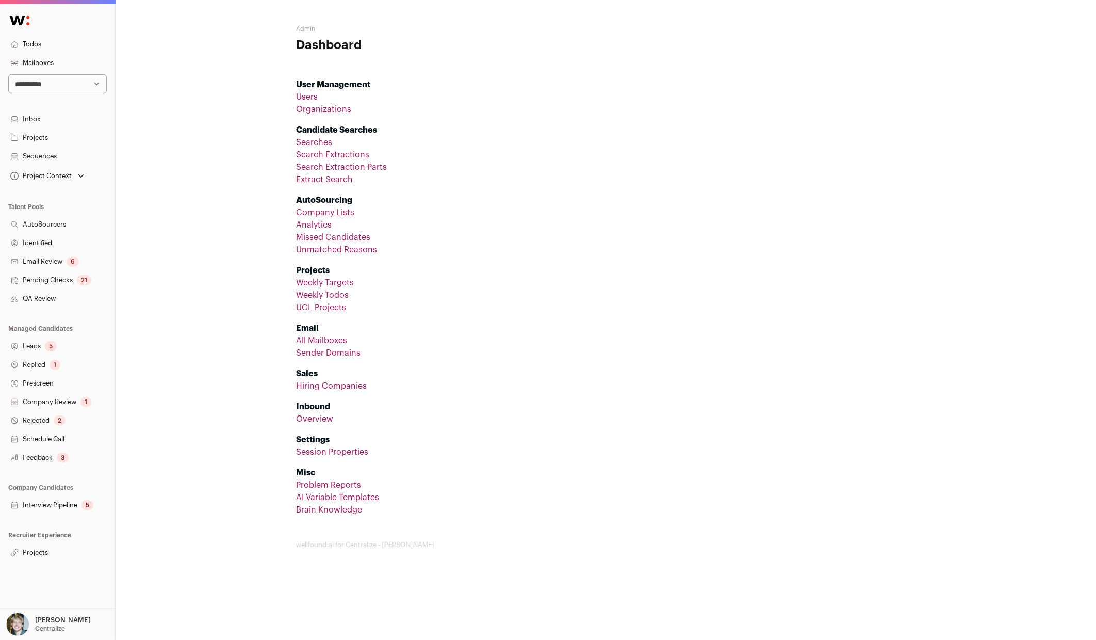
click at [529, 444] on li "Settings Session Properties" at bounding box center [606, 441] width 619 height 33
